Goal: Find specific page/section: Find specific page/section

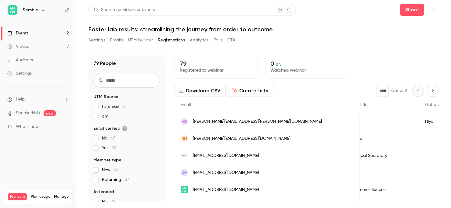
scroll to position [0, 333]
click at [434, 8] on icon "button" at bounding box center [433, 10] width 5 height 4
click at [410, 39] on div "Enter Studio" at bounding box center [410, 41] width 48 height 6
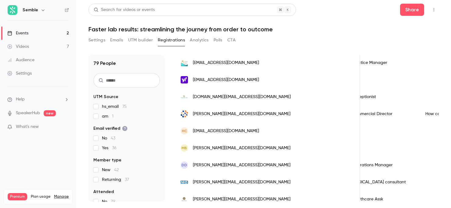
scroll to position [193, 0]
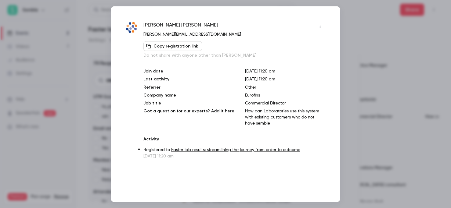
click at [247, 95] on p "Eurofins" at bounding box center [285, 95] width 80 height 6
copy p "Eurofins"
click at [272, 117] on p "How can Laboratories use this system with existing customers who do not have se…" at bounding box center [285, 117] width 80 height 18
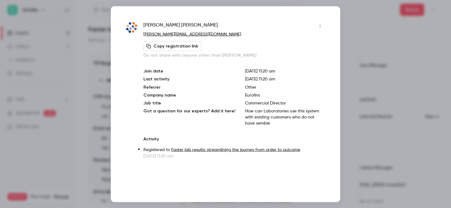
click at [366, 93] on div at bounding box center [225, 104] width 451 height 208
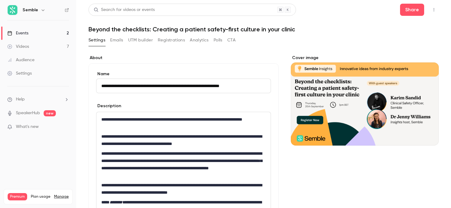
scroll to position [107, 0]
